Goal: Task Accomplishment & Management: Manage account settings

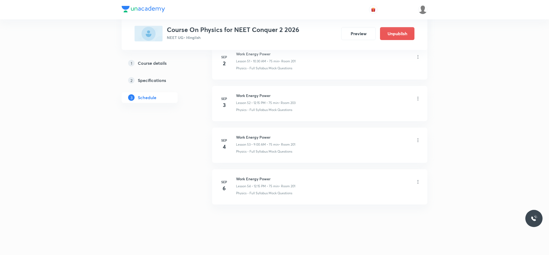
click at [417, 183] on icon at bounding box center [417, 182] width 5 height 5
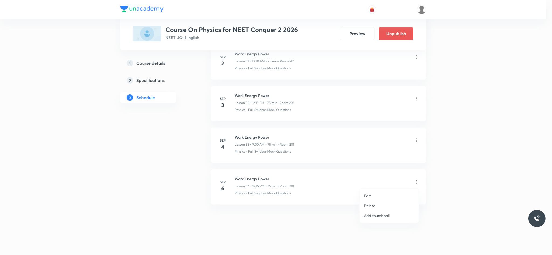
click at [372, 195] on li "Edit" at bounding box center [388, 196] width 59 height 10
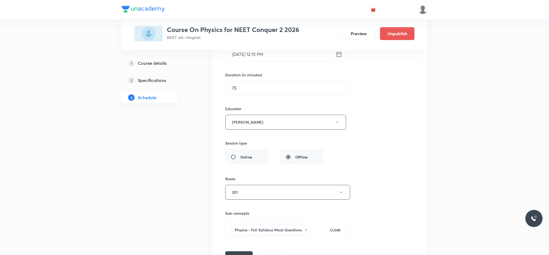
scroll to position [2318, 0]
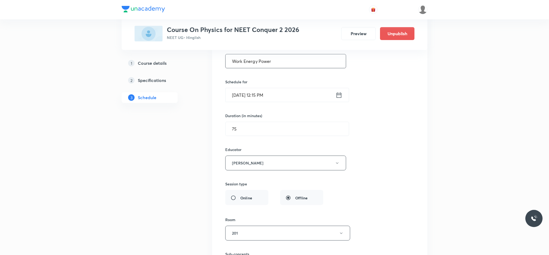
click at [273, 68] on input "Work Energy Power" at bounding box center [286, 61] width 120 height 14
paste input "Circular motion"
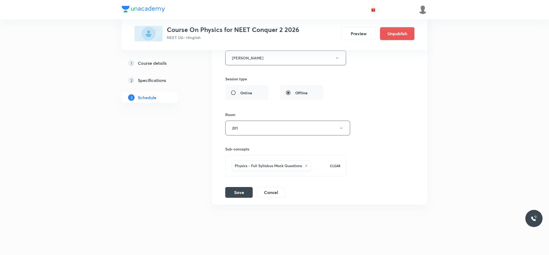
scroll to position [2439, 0]
type input "Circular motion"
click at [239, 196] on button "Save" at bounding box center [238, 192] width 27 height 11
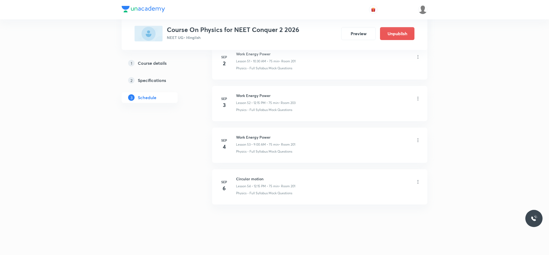
scroll to position [2196, 0]
click at [127, 6] on img at bounding box center [143, 9] width 43 height 6
